Goal: Task Accomplishment & Management: Manage account settings

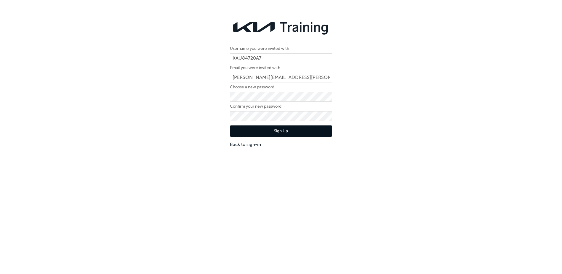
click at [293, 134] on button "Sign Up" at bounding box center [281, 130] width 102 height 11
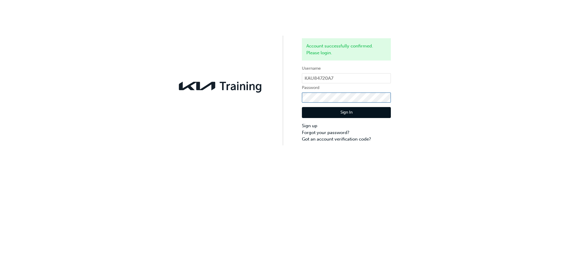
click button "Sign In" at bounding box center [346, 112] width 89 height 11
